Goal: Task Accomplishment & Management: Manage account settings

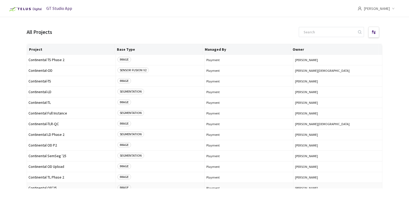
click at [36, 186] on span "Continental OD'25" at bounding box center [72, 188] width 86 height 4
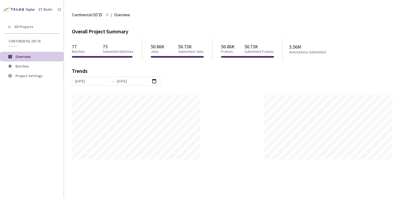
scroll to position [197, 409]
click at [21, 65] on span "Batches" at bounding box center [22, 66] width 14 height 5
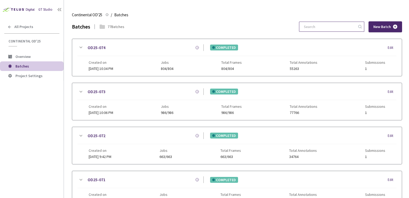
click at [339, 22] on input at bounding box center [329, 27] width 57 height 10
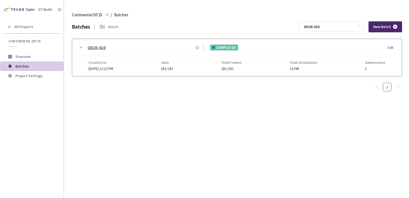
type input "OD25-010"
click at [89, 47] on link "OD25-010" at bounding box center [97, 47] width 18 height 7
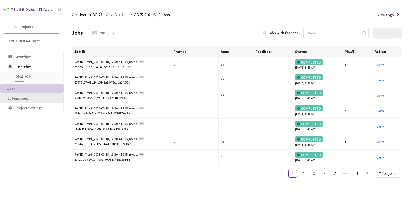
click at [33, 102] on li "Submissions" at bounding box center [32, 98] width 64 height 10
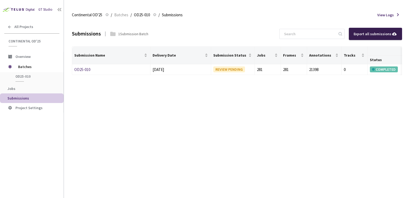
click at [378, 34] on div "Export all submissions" at bounding box center [376, 34] width 44 height 6
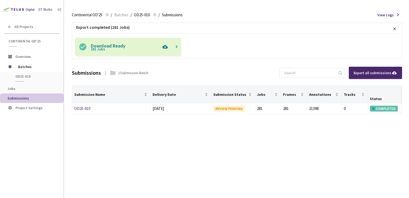
click at [165, 47] on img at bounding box center [165, 47] width 11 height 18
